Goal: Check status: Check status

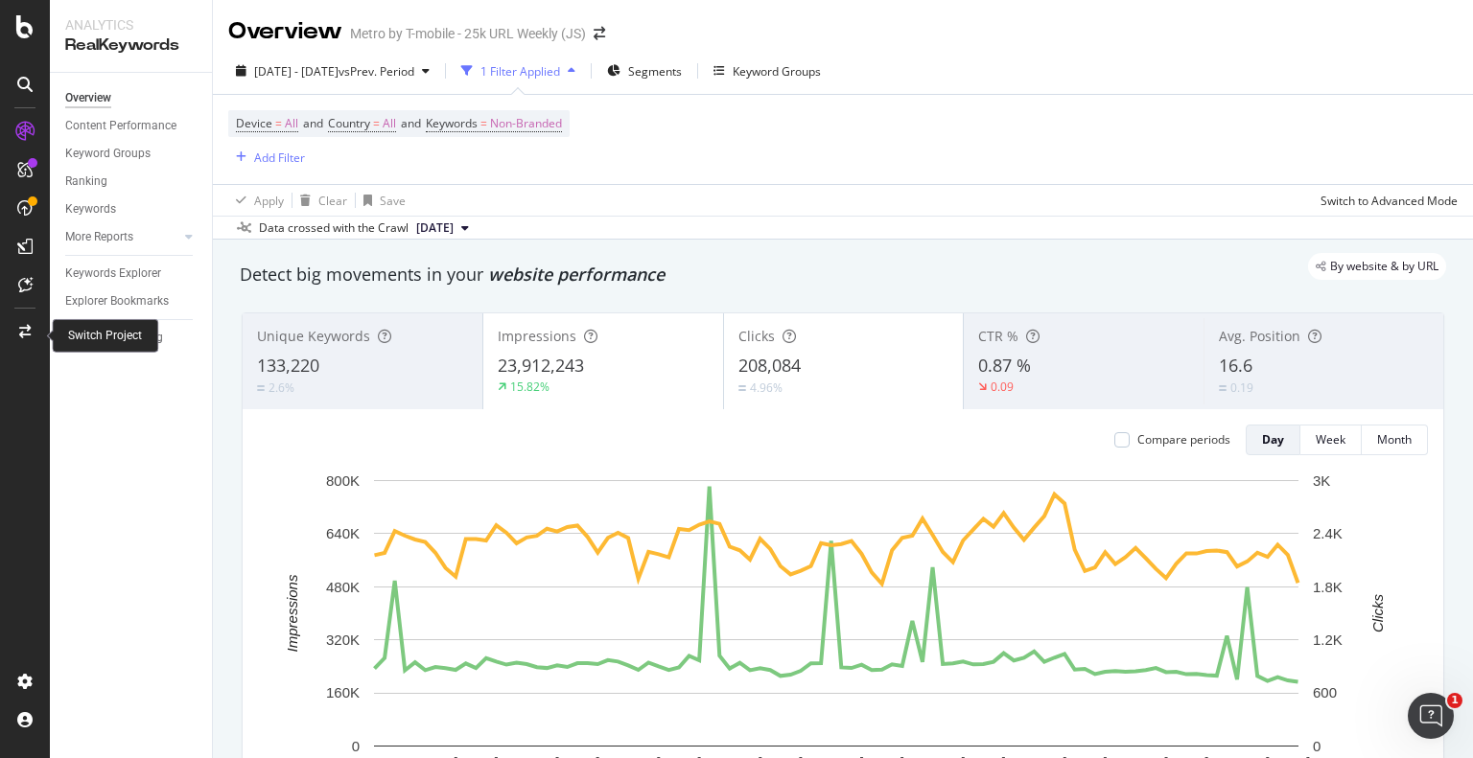
click at [34, 331] on div at bounding box center [25, 331] width 46 height 31
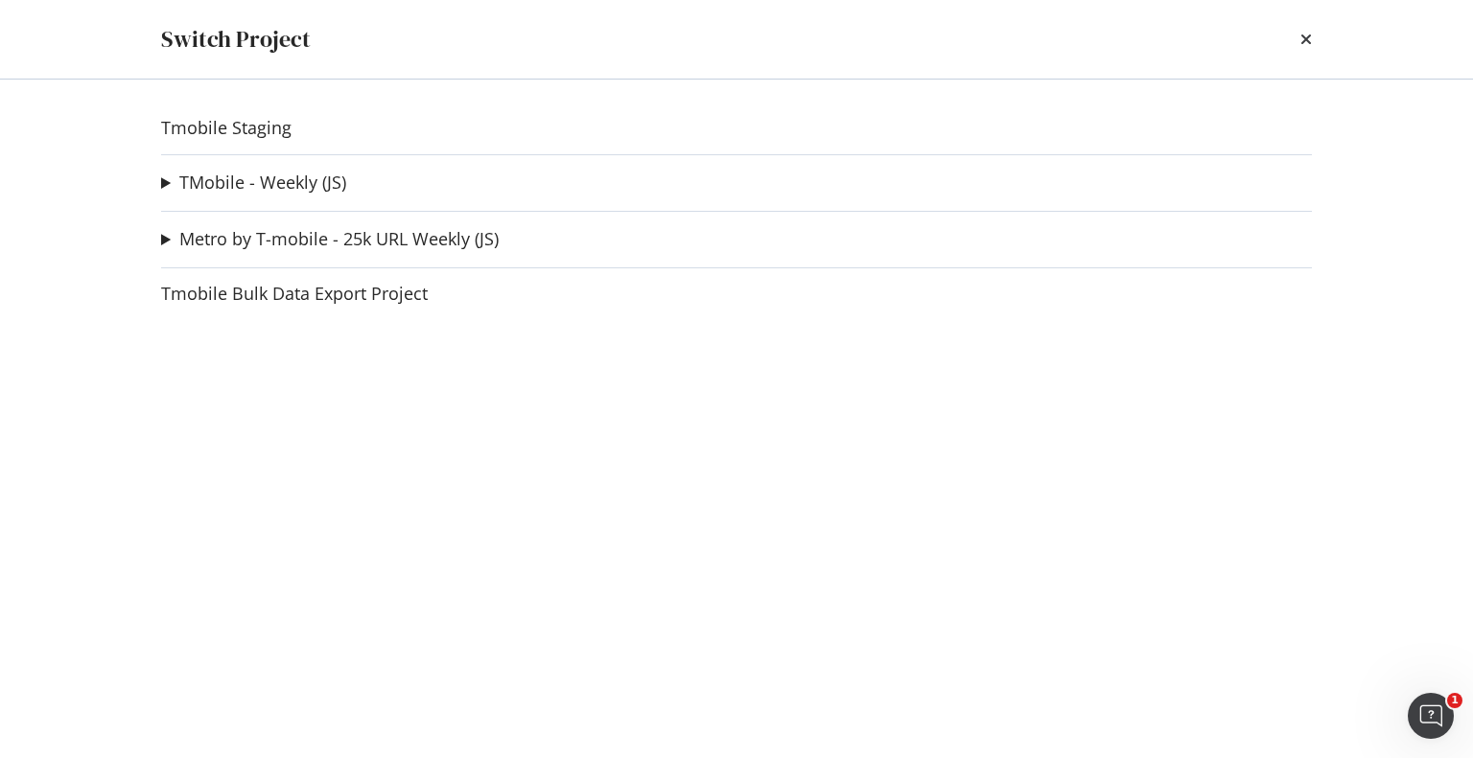
click at [158, 182] on div "Tmobile Staging TMobile - Weekly (JS) Stores Test Crawl Ad-Hoc Project Fiber Ad…" at bounding box center [736, 419] width 1227 height 679
click at [165, 187] on summary "TMobile - Weekly (JS)" at bounding box center [253, 183] width 185 height 25
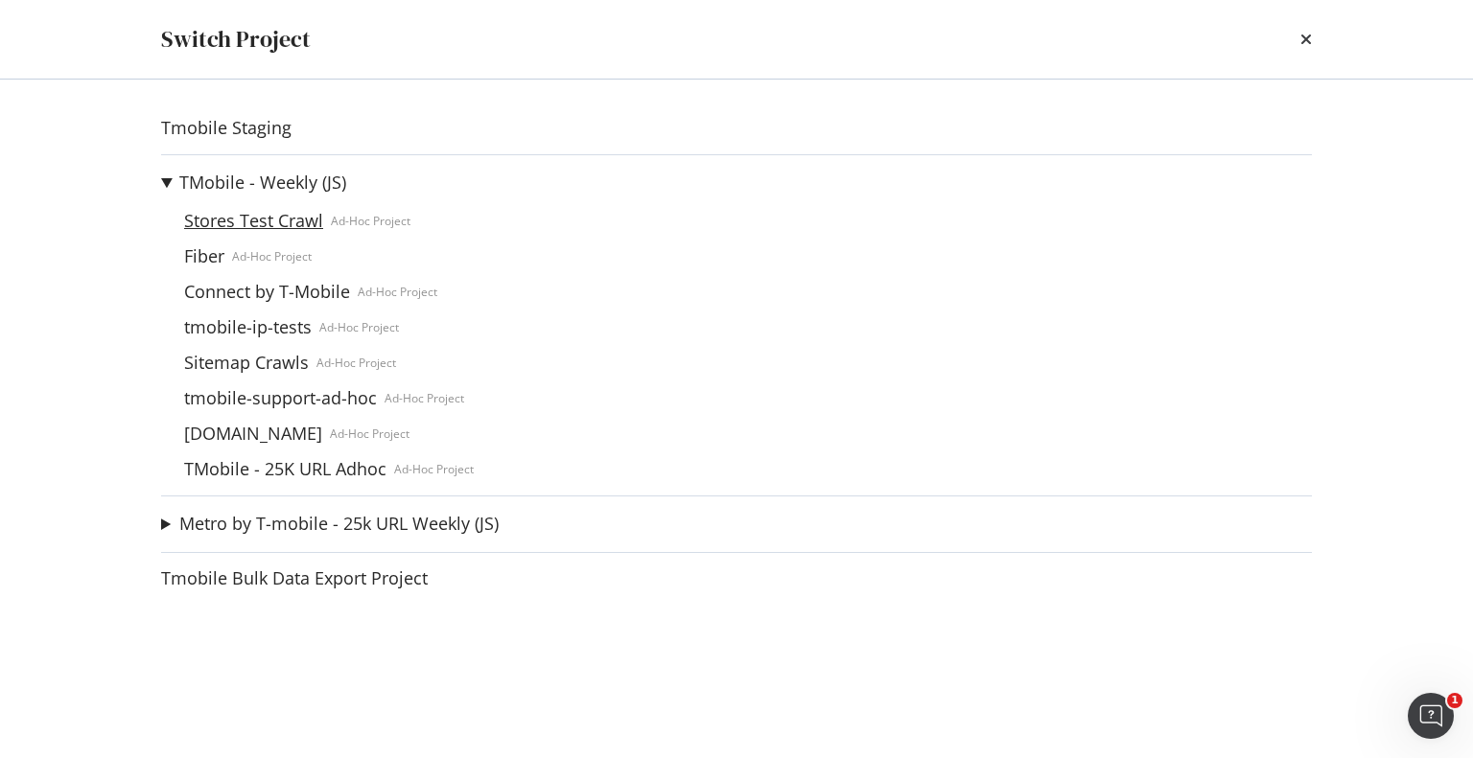
click at [222, 216] on link "Stores Test Crawl" at bounding box center [253, 221] width 154 height 20
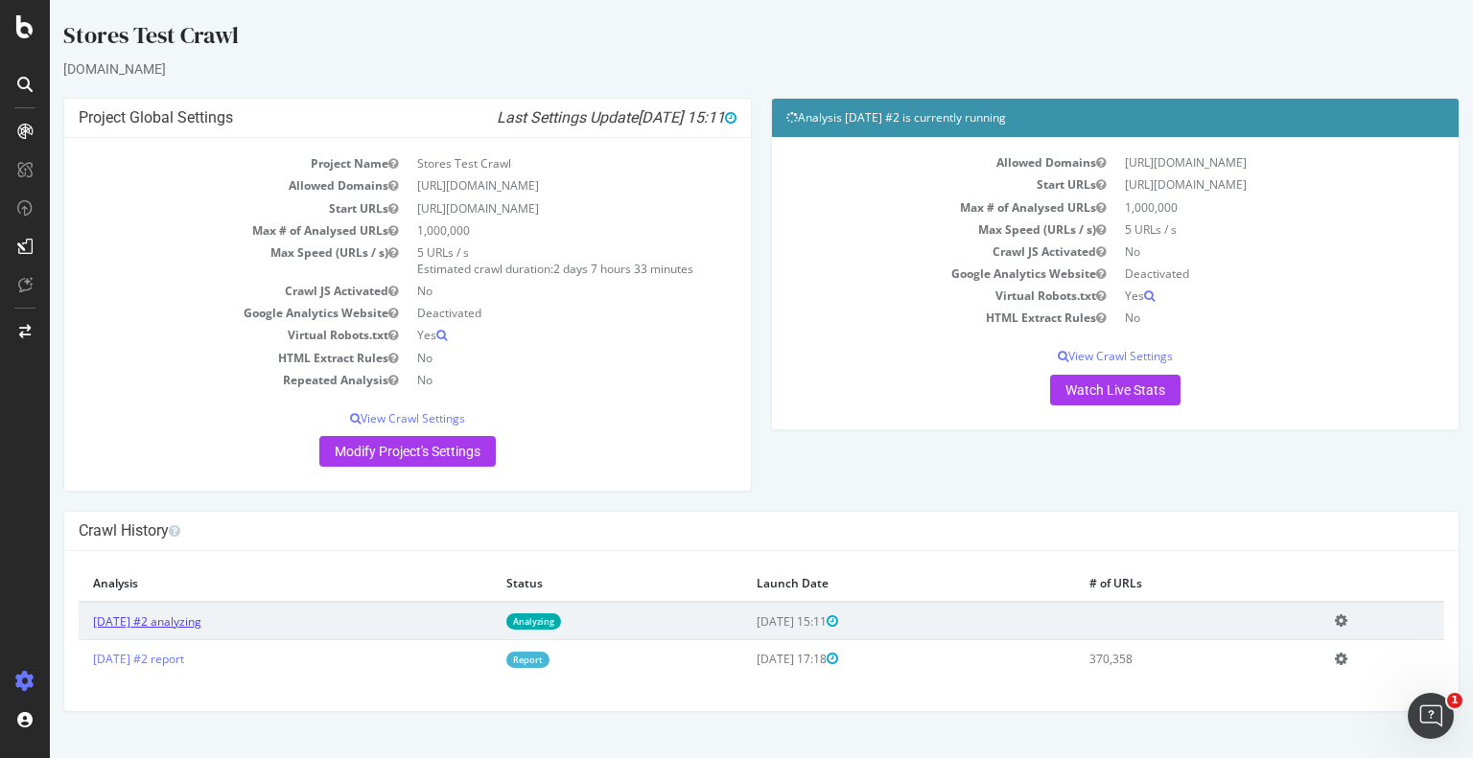
click at [153, 625] on link "[DATE] #2 analyzing" at bounding box center [147, 622] width 108 height 16
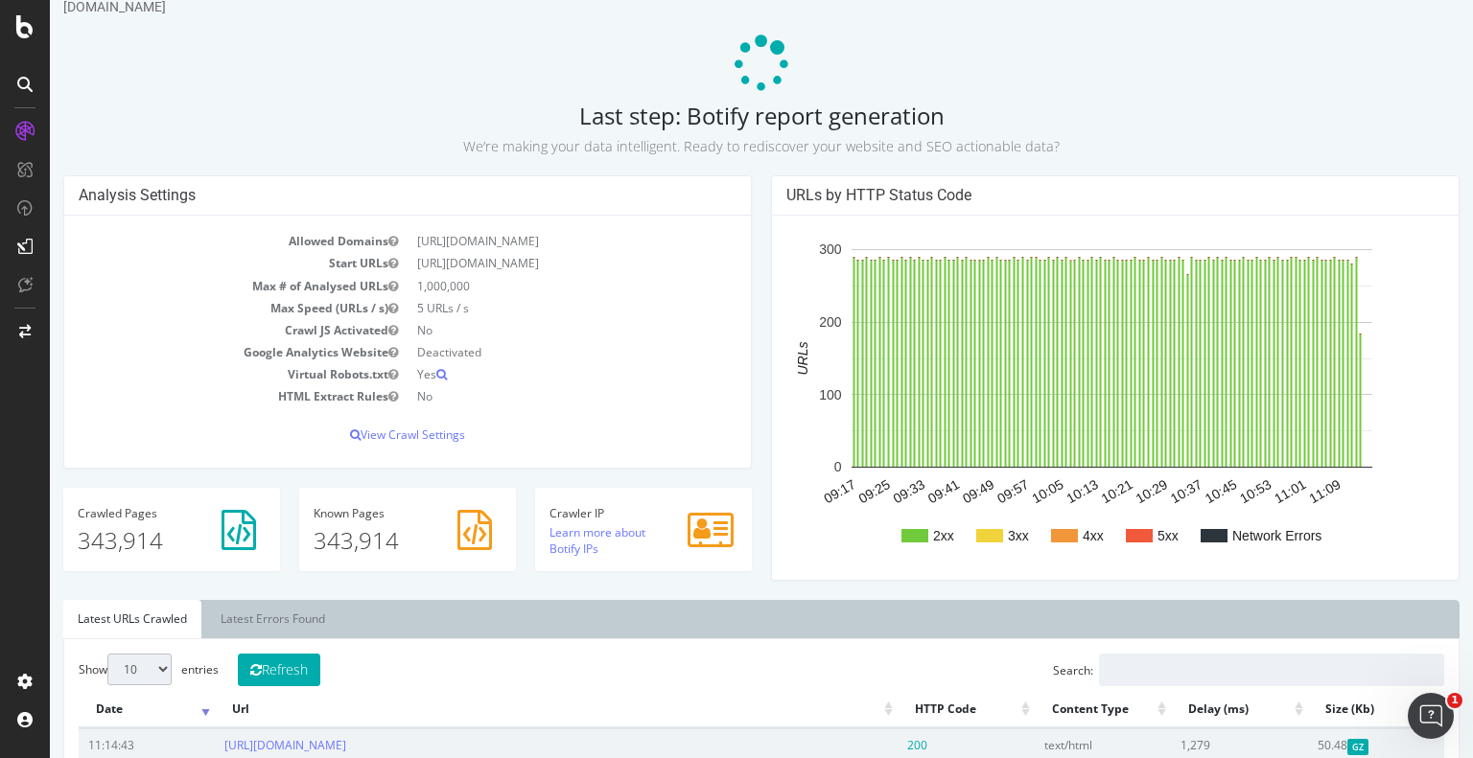
scroll to position [96, 0]
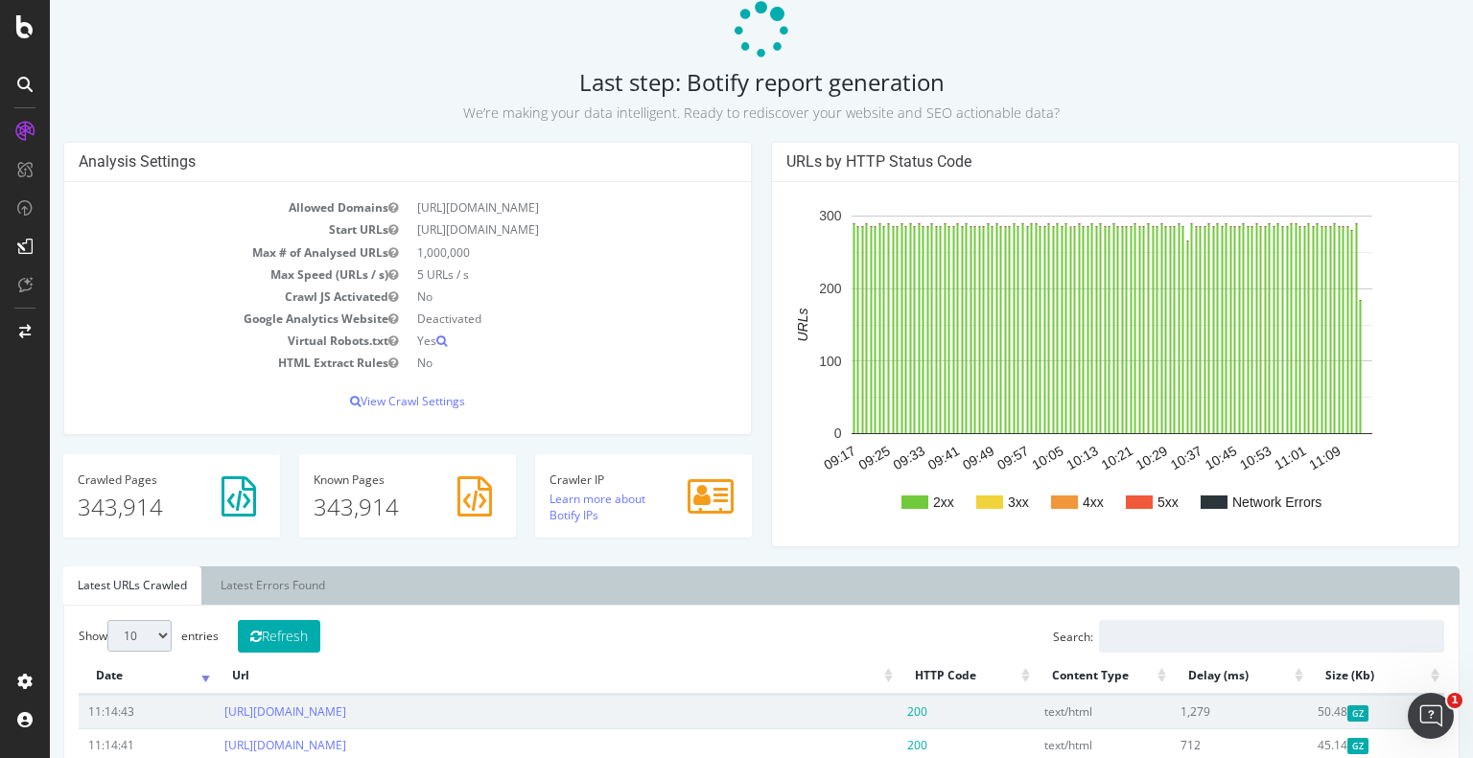
click at [234, 497] on icon at bounding box center [238, 497] width 35 height 40
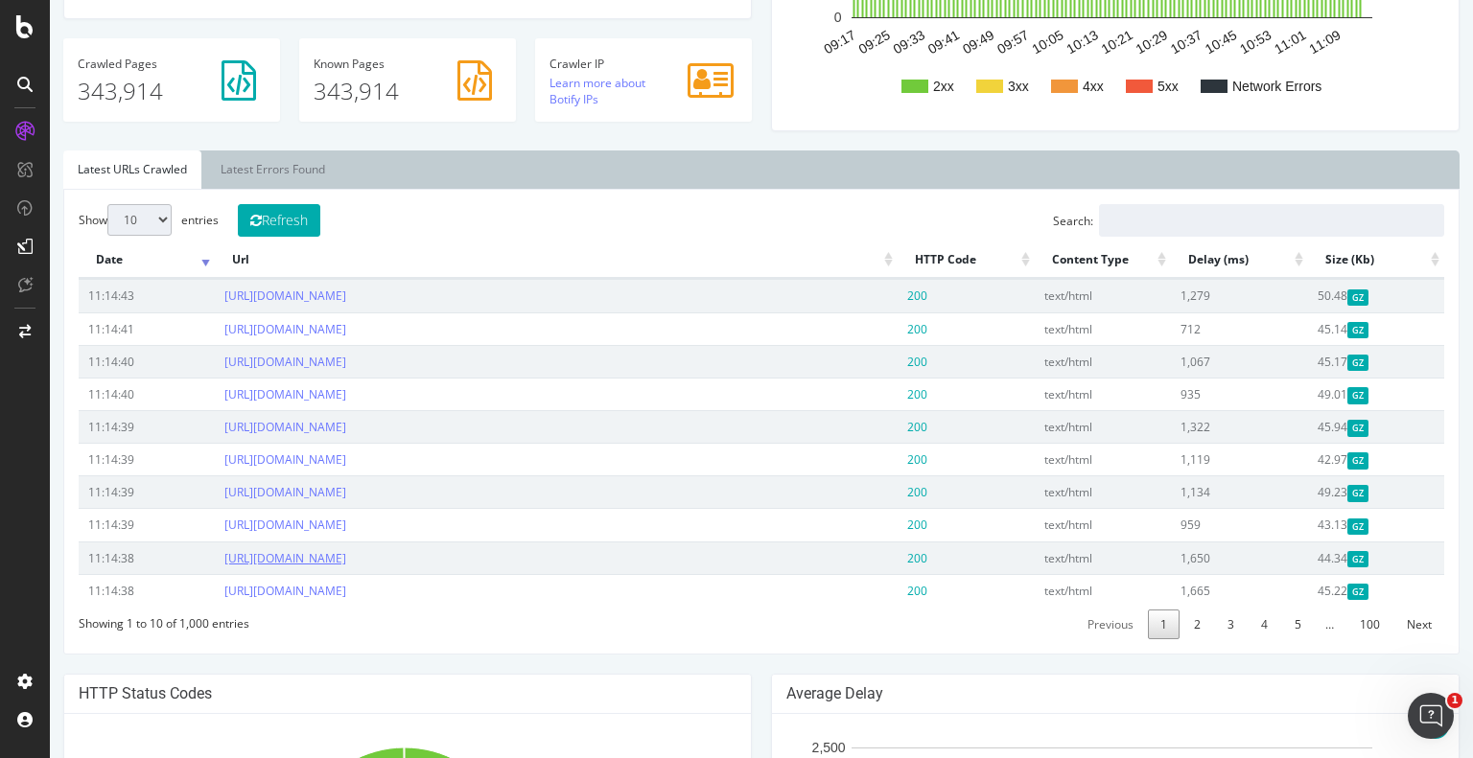
scroll to position [479, 0]
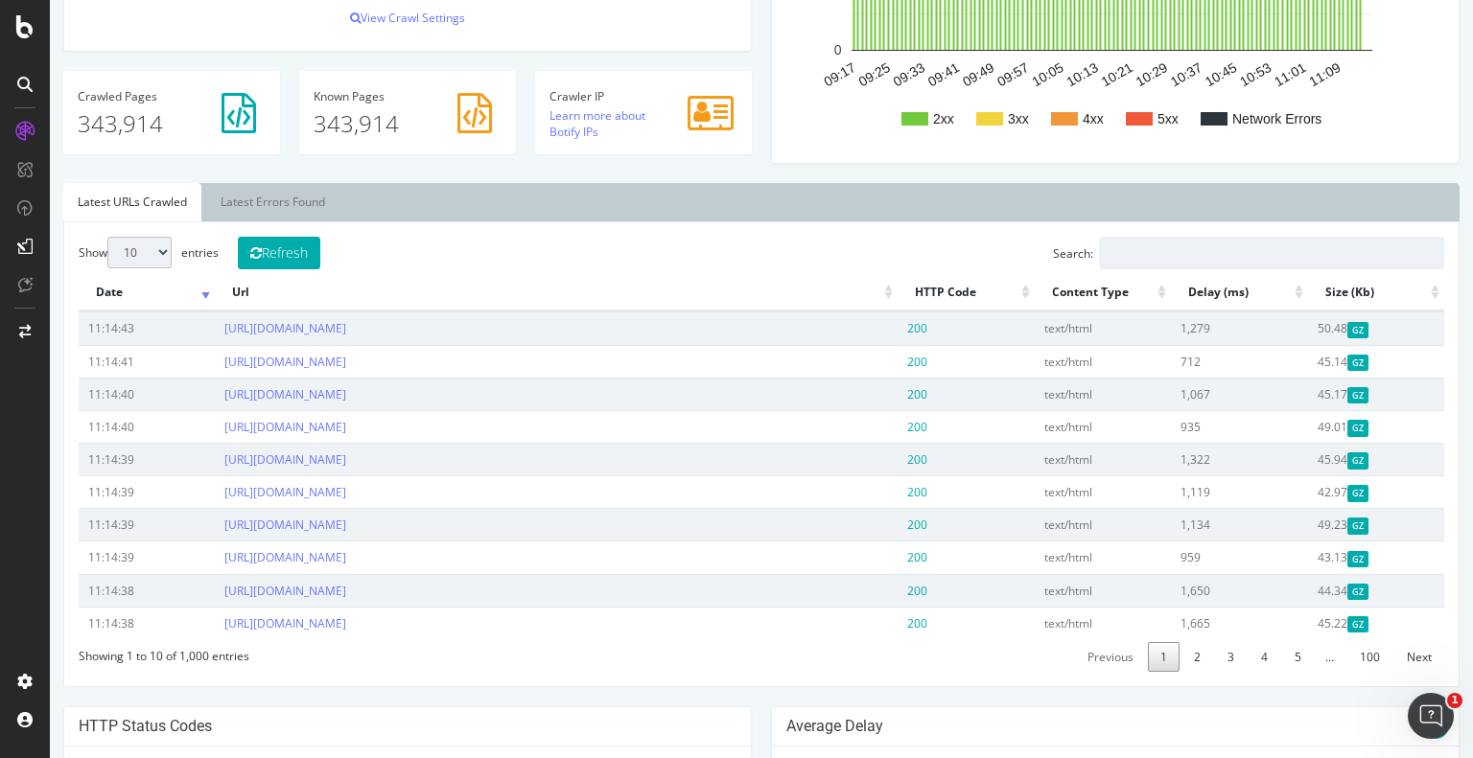
click at [153, 244] on select "10 25 50 100" at bounding box center [139, 253] width 64 height 32
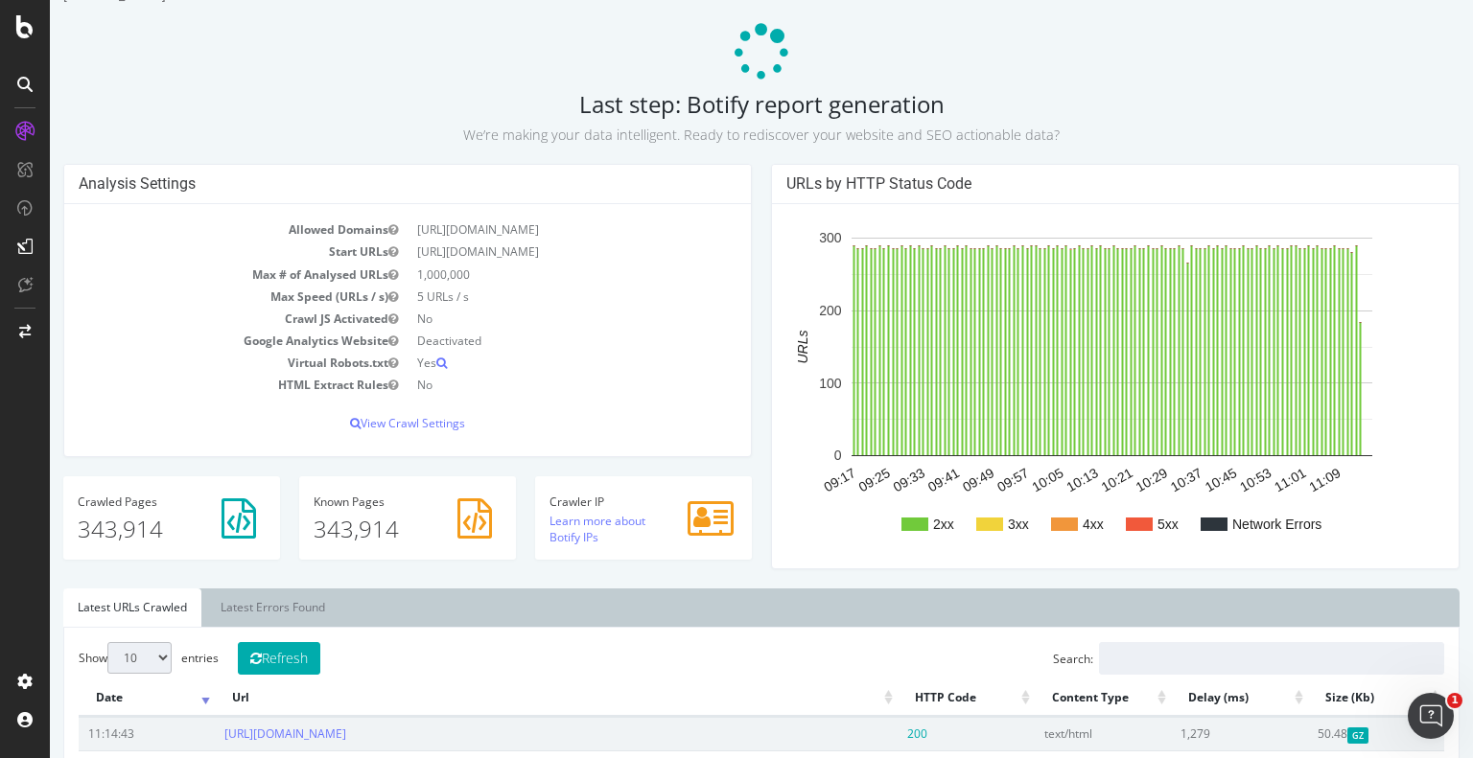
scroll to position [192, 0]
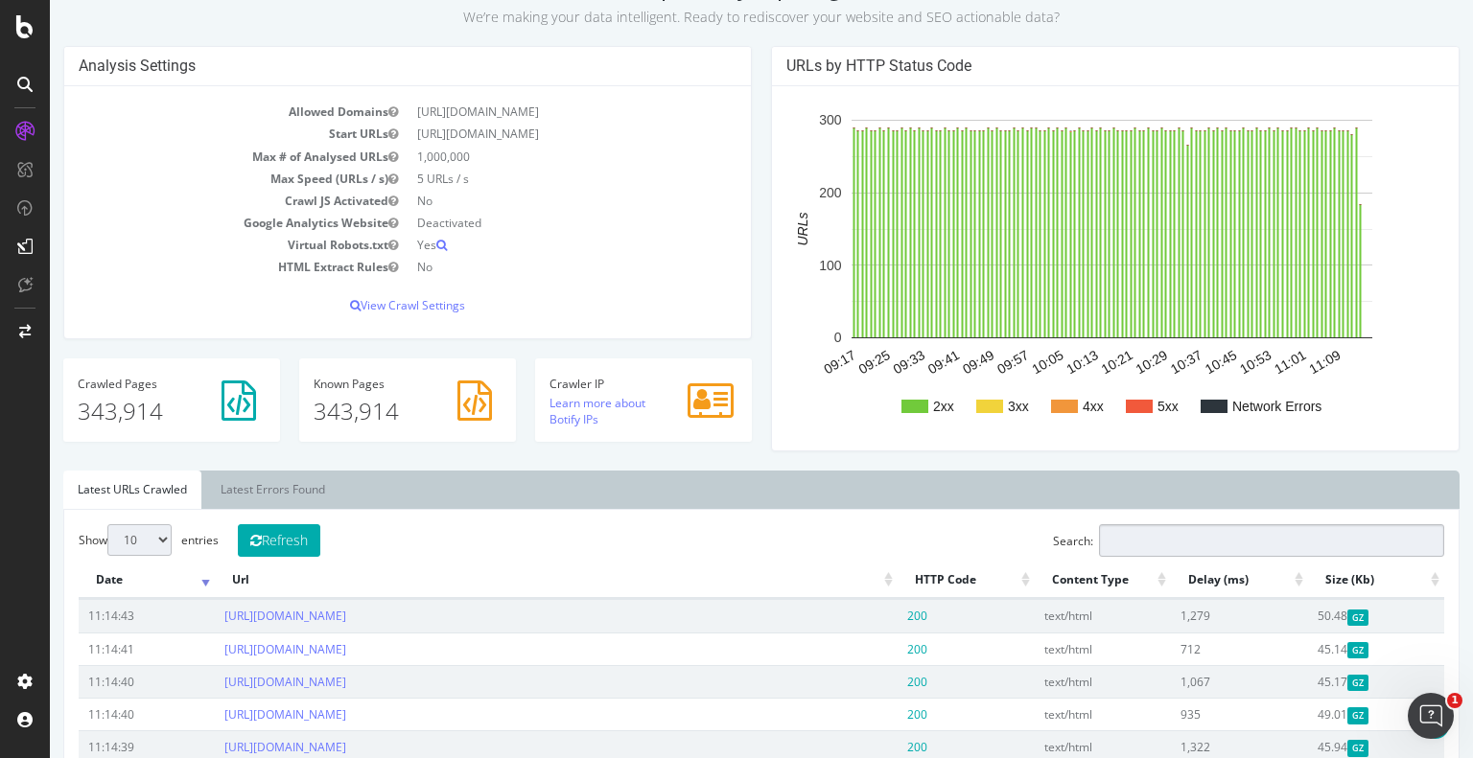
click at [1206, 546] on input "Search:" at bounding box center [1271, 540] width 345 height 33
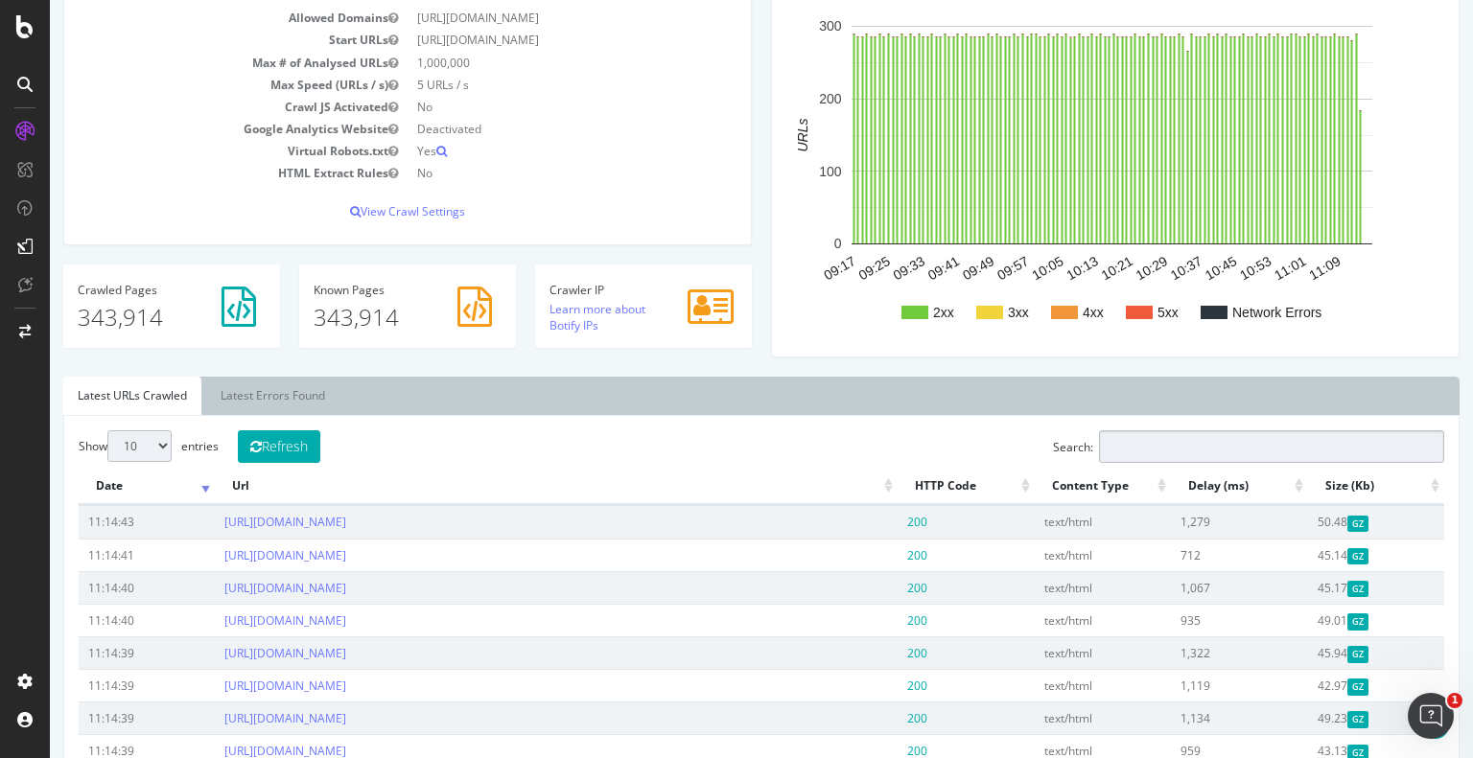
scroll to position [384, 0]
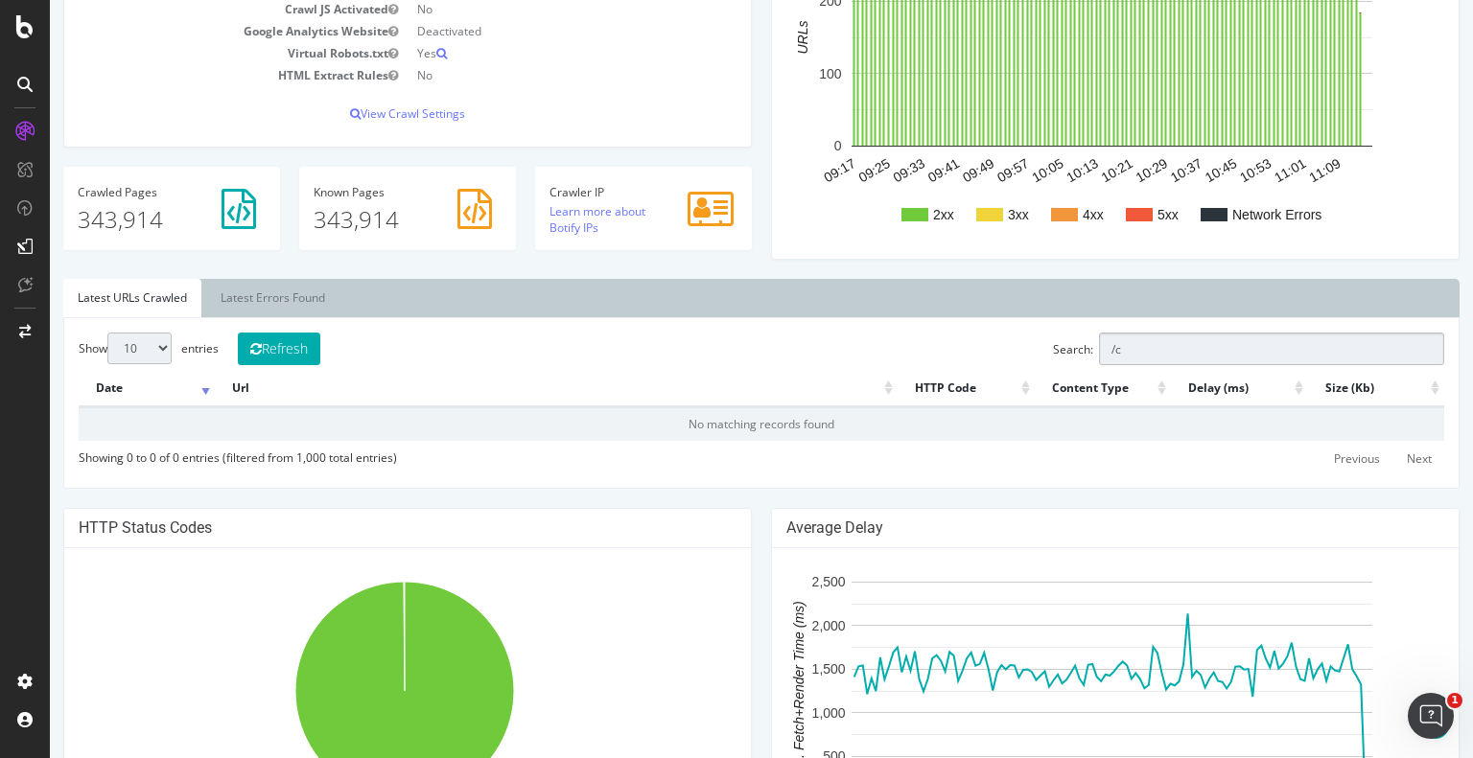
type input "/"
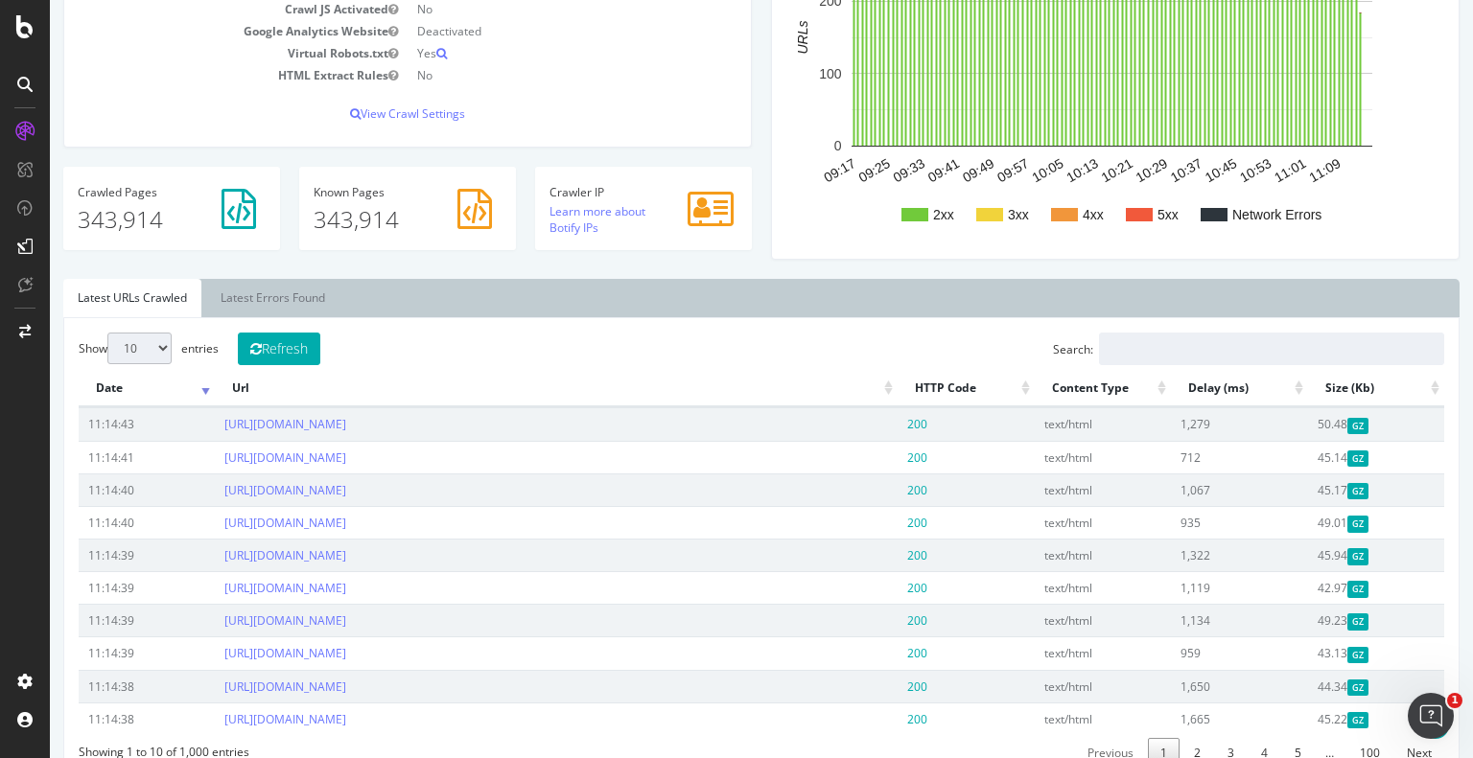
click at [1344, 367] on div "Search:" at bounding box center [1248, 351] width 391 height 37
click at [1281, 355] on input "Search:" at bounding box center [1271, 349] width 345 height 33
type input "a"
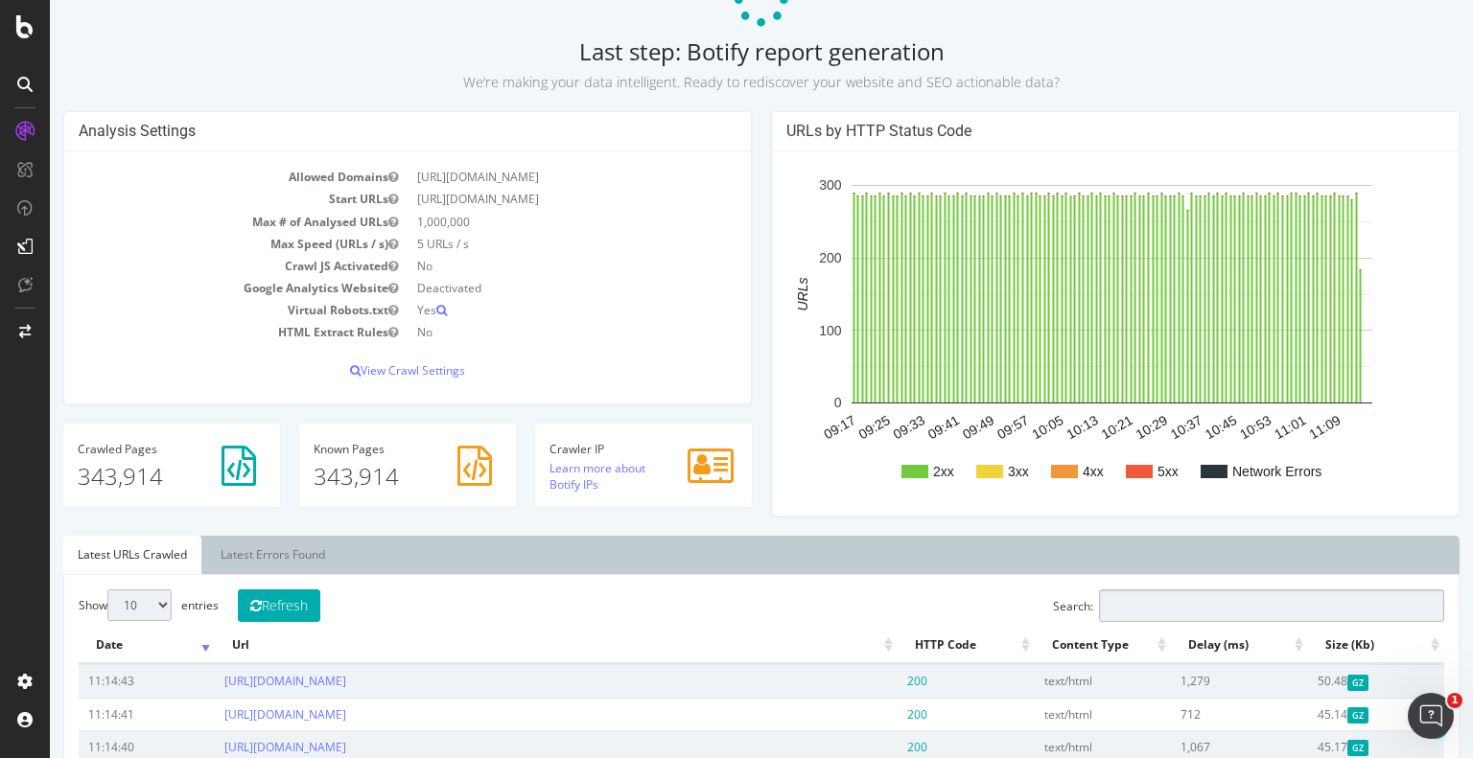
scroll to position [0, 0]
